Goal: Check status: Check status

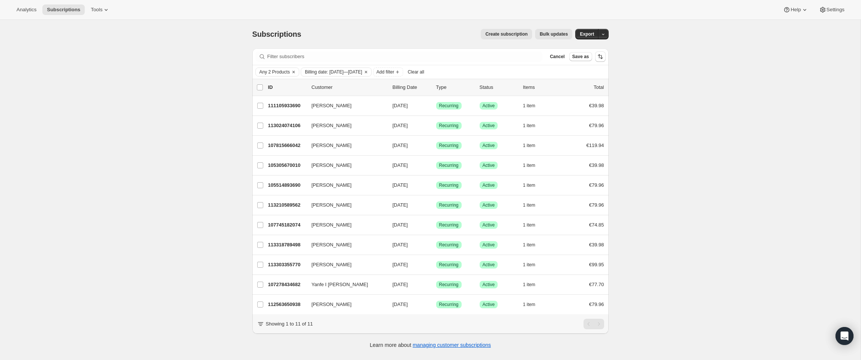
drag, startPoint x: 425, startPoint y: 266, endPoint x: 233, endPoint y: 268, distance: 192.5
click at [233, 268] on div "Subscriptions. This page is ready Subscriptions Create subscription Bulk update…" at bounding box center [430, 200] width 861 height 360
copy div "[PERSON_NAME] 113303355770 [PERSON_NAME] [DATE]"
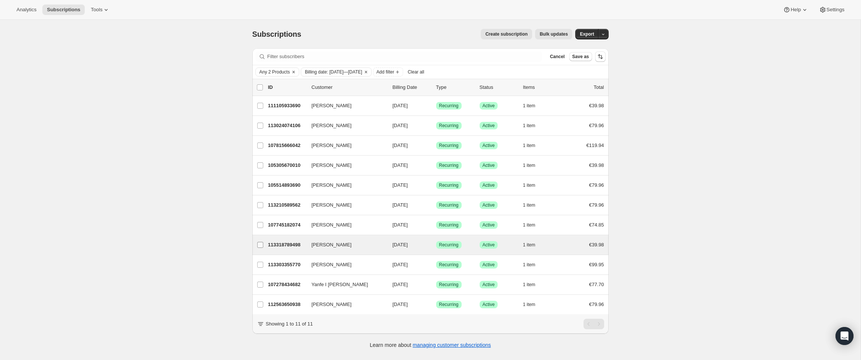
drag, startPoint x: 428, startPoint y: 245, endPoint x: 266, endPoint y: 245, distance: 161.3
click at [266, 245] on div "[PERSON_NAME] 113318789498 [PERSON_NAME] [DATE] Success Recurring Success Activ…" at bounding box center [430, 245] width 347 height 11
copy div "[PERSON_NAME] 113318789498 [PERSON_NAME] [DATE]"
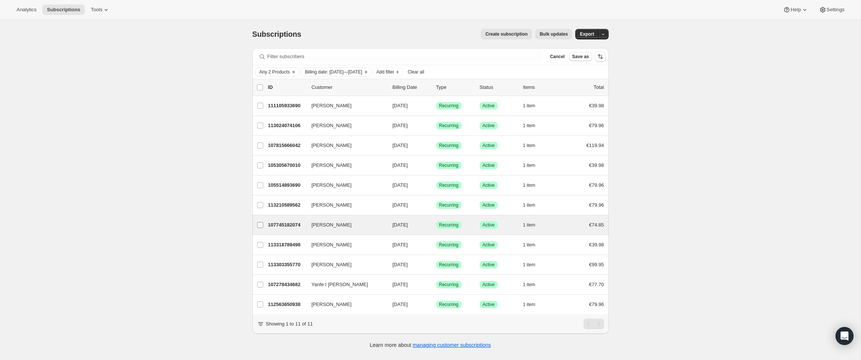
drag, startPoint x: 426, startPoint y: 226, endPoint x: 267, endPoint y: 228, distance: 158.7
click at [267, 228] on div "[PERSON_NAME] 107745182074 [PERSON_NAME] [DATE] Success Recurring Success Activ…" at bounding box center [430, 225] width 347 height 11
copy div "[PERSON_NAME] 107745182074 [PERSON_NAME] [DATE]"
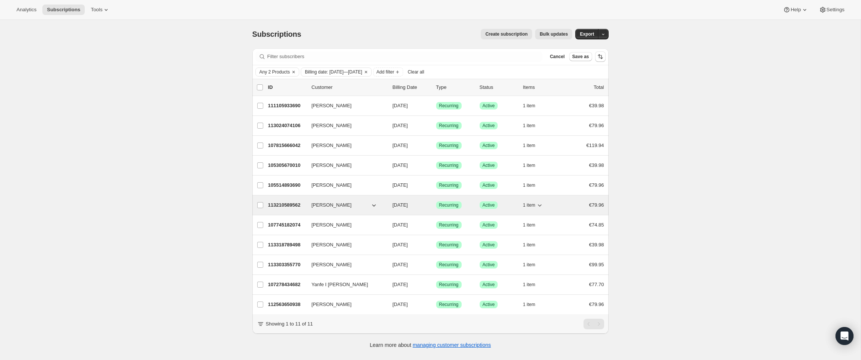
drag, startPoint x: 428, startPoint y: 205, endPoint x: 269, endPoint y: 205, distance: 158.7
click at [269, 205] on div "113210589562 [PERSON_NAME] [DATE] Success Recurring Success Active 1 item €79.96" at bounding box center [436, 205] width 336 height 11
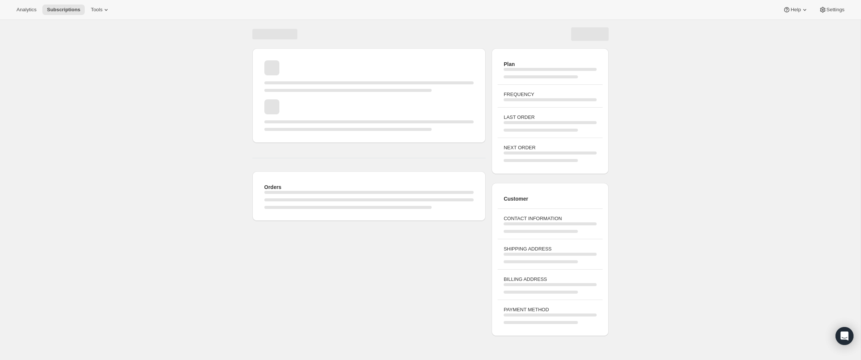
click at [42, 299] on div "Orders Plan FREQUENCY LAST ORDER NEXT ORDER Customer CONTACT INFORMATION SHIPPI…" at bounding box center [430, 179] width 861 height 319
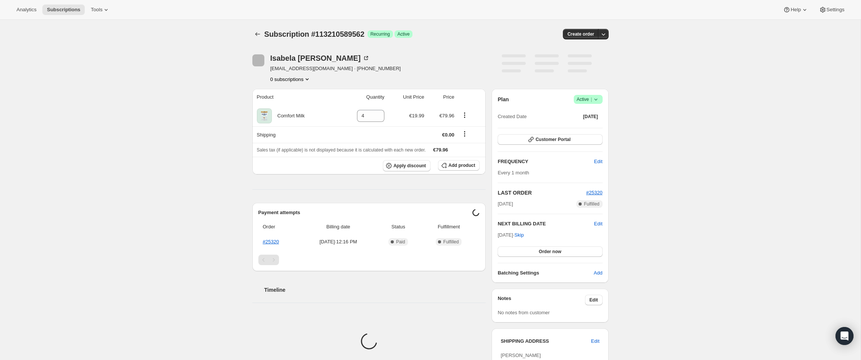
click at [47, 287] on div "Subscription #113210589562. This page is ready Subscription #113210589562 Succe…" at bounding box center [430, 281] width 861 height 523
click at [81, 127] on div "Subscription #113210589562. This page is ready Subscription #113210589562 Succe…" at bounding box center [430, 281] width 861 height 523
click at [97, 68] on div "Subscription #113210589562. This page is ready Subscription #113210589562 Succe…" at bounding box center [430, 281] width 861 height 523
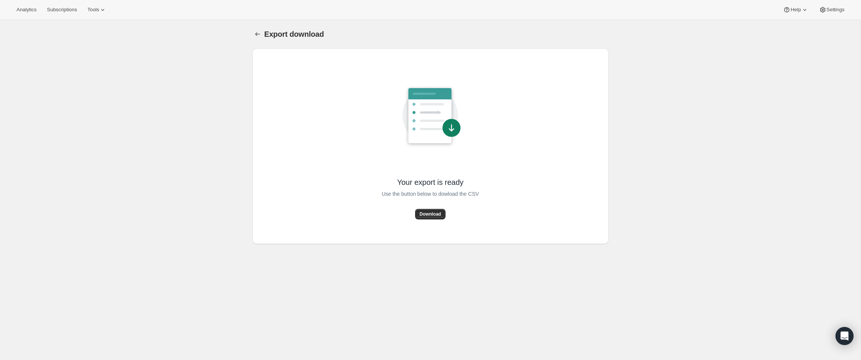
click at [206, 58] on div "Export download. This page is ready Export download Your export is ready Use th…" at bounding box center [430, 200] width 861 height 360
click at [260, 37] on icon "Export download" at bounding box center [258, 34] width 8 height 8
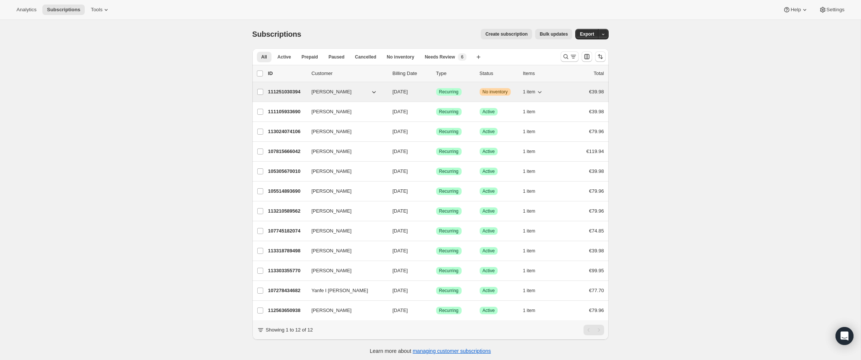
drag, startPoint x: 427, startPoint y: 93, endPoint x: 268, endPoint y: 94, distance: 158.7
click at [268, 94] on div "111251030394 [PERSON_NAME] [DATE] Success Recurring Warning No inventory 1 item…" at bounding box center [436, 92] width 336 height 11
copy div "111251030394 [PERSON_NAME] [DATE]"
drag, startPoint x: 428, startPoint y: 92, endPoint x: 268, endPoint y: 93, distance: 159.8
click at [268, 93] on div "111251030394 [PERSON_NAME] [DATE] Success Recurring Warning No inventory 1 item…" at bounding box center [436, 92] width 336 height 11
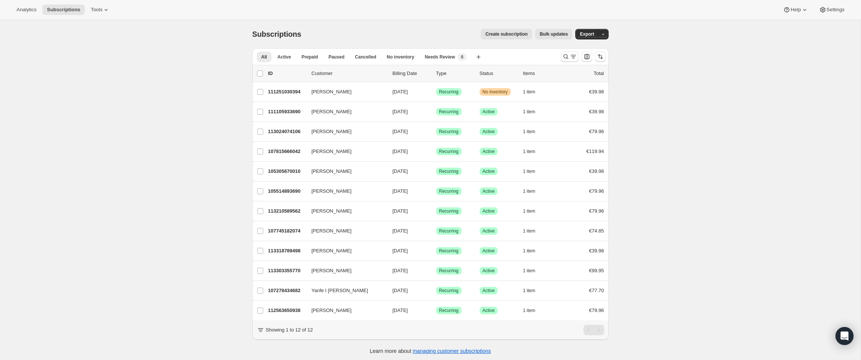
copy div "[PERSON_NAME] 111105933690 [PERSON_NAME] [DATE]"
drag, startPoint x: 426, startPoint y: 112, endPoint x: 243, endPoint y: 112, distance: 182.7
click at [244, 112] on div "Subscriptions. This page is ready Subscriptions Create subscription Bulk update…" at bounding box center [431, 191] width 374 height 343
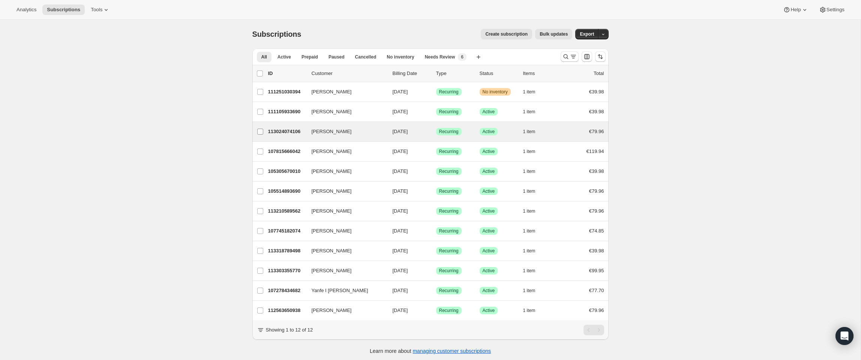
copy div "[PERSON_NAME] 113024074106 [PERSON_NAME] [DATE]"
drag, startPoint x: 430, startPoint y: 133, endPoint x: 268, endPoint y: 134, distance: 162.1
click at [268, 134] on div "[PERSON_NAME] 113024074106 [PERSON_NAME] [DATE] Success Recurring Success Activ…" at bounding box center [430, 131] width 347 height 11
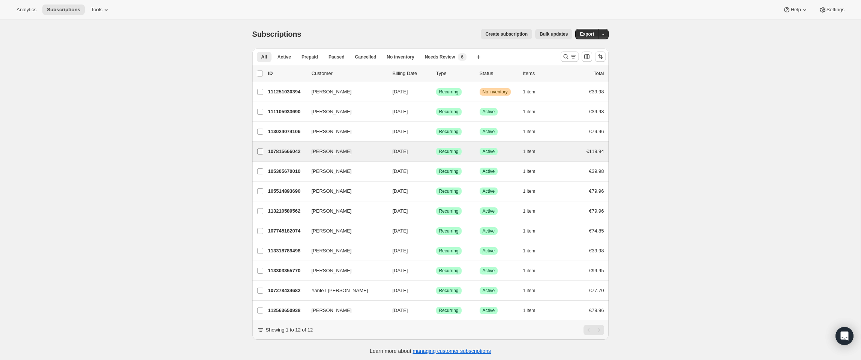
drag, startPoint x: 425, startPoint y: 152, endPoint x: 265, endPoint y: 153, distance: 160.2
click at [265, 153] on div "[PERSON_NAME] 107815666042 [PERSON_NAME] [DATE] Success Recurring Success Activ…" at bounding box center [430, 151] width 347 height 11
copy div "[PERSON_NAME] 107815666042 [PERSON_NAME] [DATE]"
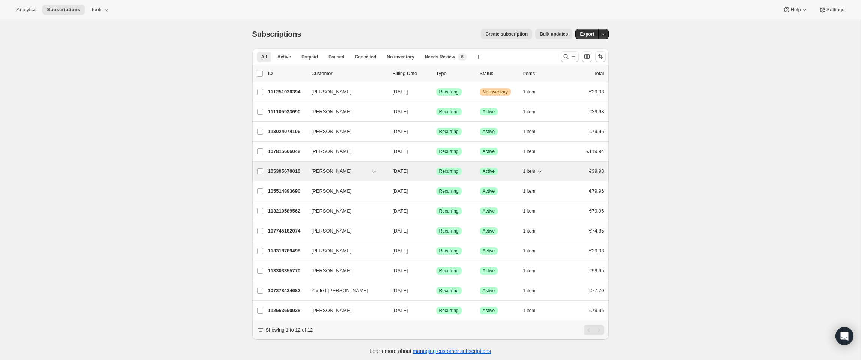
copy div "105305670010 [PERSON_NAME] [DATE]"
drag, startPoint x: 426, startPoint y: 172, endPoint x: 268, endPoint y: 173, distance: 157.6
click at [268, 173] on div "105305670010 [PERSON_NAME] [DATE] Success Recurring Success Active 1 item €39.98" at bounding box center [436, 171] width 336 height 11
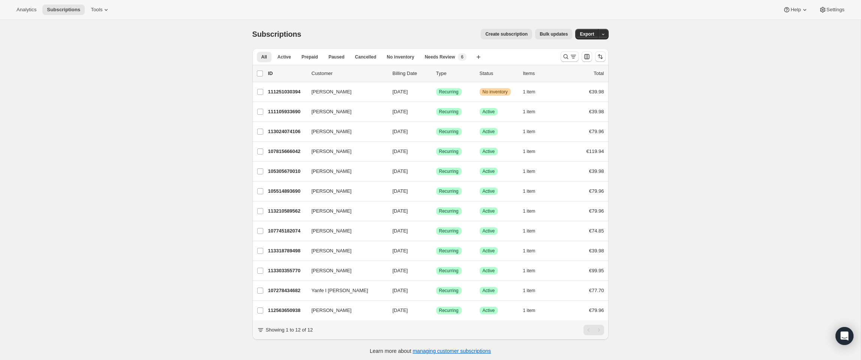
copy div "[PERSON_NAME] 105514893690 [PERSON_NAME] [DATE]"
drag, startPoint x: 428, startPoint y: 191, endPoint x: 228, endPoint y: 189, distance: 199.6
click at [228, 189] on div "Subscriptions. This page is ready Subscriptions Create subscription Bulk update…" at bounding box center [430, 200] width 861 height 360
copy div "[PERSON_NAME] 113210589562 [PERSON_NAME] [DATE]"
drag, startPoint x: 424, startPoint y: 212, endPoint x: 268, endPoint y: 212, distance: 156.8
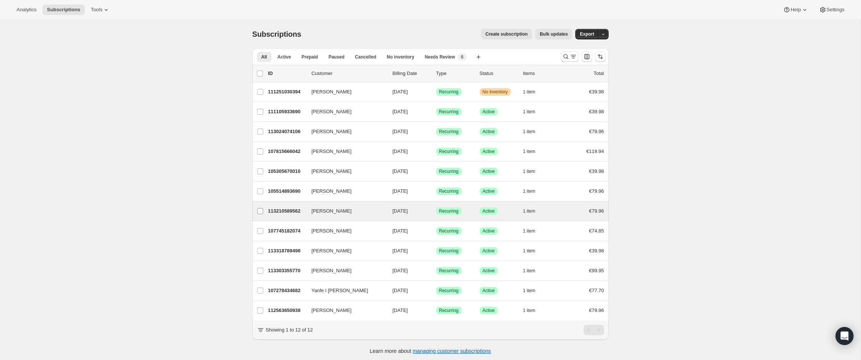
click at [268, 212] on div "[PERSON_NAME] 113210589562 [PERSON_NAME] [DATE] Success Recurring Success Activ…" at bounding box center [430, 211] width 347 height 11
